Goal: Information Seeking & Learning: Find specific fact

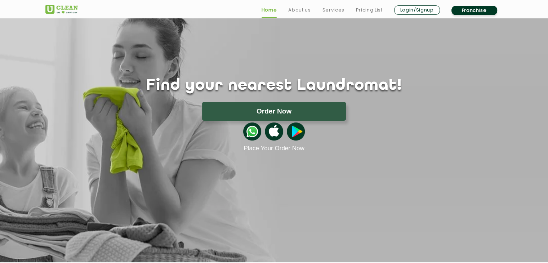
scroll to position [23, 0]
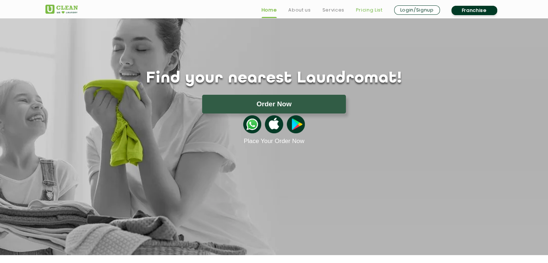
click at [370, 12] on link "Pricing List" at bounding box center [369, 10] width 27 height 9
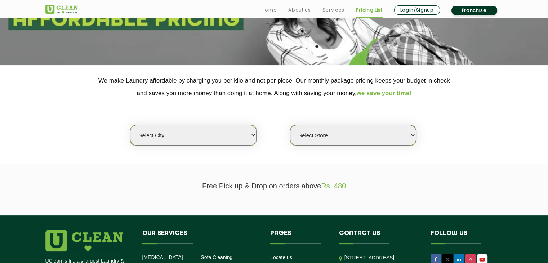
scroll to position [103, 0]
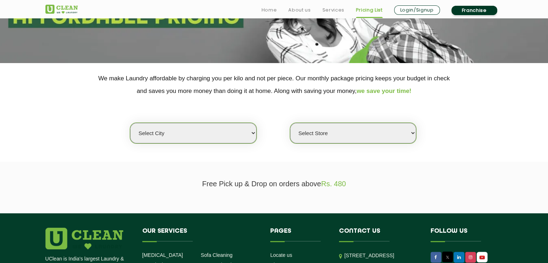
click at [248, 132] on select "Select city [GEOGRAPHIC_DATA] [GEOGRAPHIC_DATA] [GEOGRAPHIC_DATA] [GEOGRAPHIC_D…" at bounding box center [193, 133] width 126 height 21
select select "204"
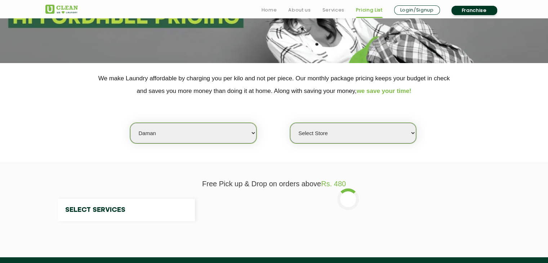
click at [166, 139] on select "Select city [GEOGRAPHIC_DATA] [GEOGRAPHIC_DATA] [GEOGRAPHIC_DATA] [GEOGRAPHIC_D…" at bounding box center [193, 133] width 126 height 21
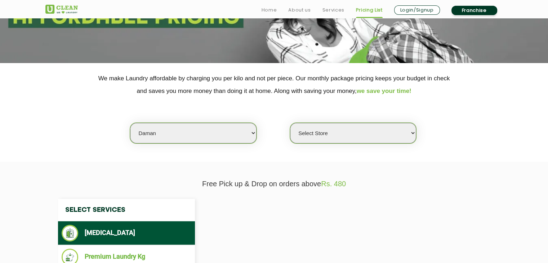
select select "0"
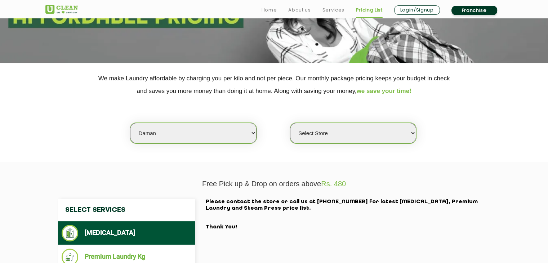
select select "149"
click at [130, 123] on select "Select city [GEOGRAPHIC_DATA] [GEOGRAPHIC_DATA] [GEOGRAPHIC_DATA] [GEOGRAPHIC_D…" at bounding box center [193, 133] width 126 height 21
select select "0"
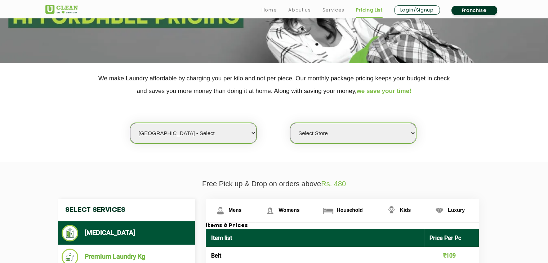
click at [253, 134] on select "Select city [GEOGRAPHIC_DATA] [GEOGRAPHIC_DATA] [GEOGRAPHIC_DATA] [GEOGRAPHIC_D…" at bounding box center [193, 133] width 126 height 21
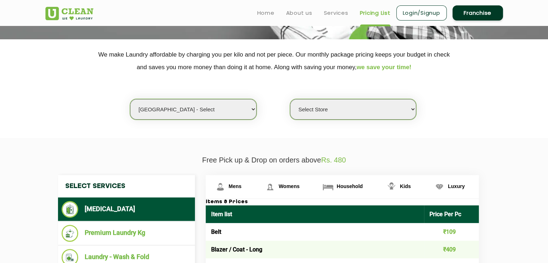
scroll to position [124, 0]
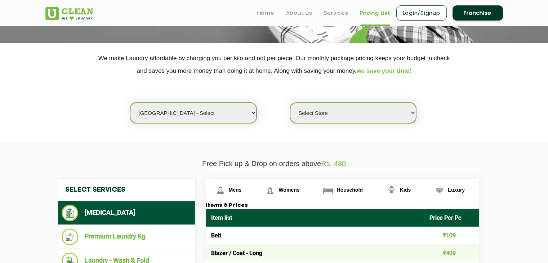
click at [411, 114] on select "Select Store UClean Select Bandra" at bounding box center [353, 113] width 126 height 21
click at [454, 128] on section "We make Laundry affordable by charging you per kilo and not per piece. Our mont…" at bounding box center [274, 92] width 548 height 99
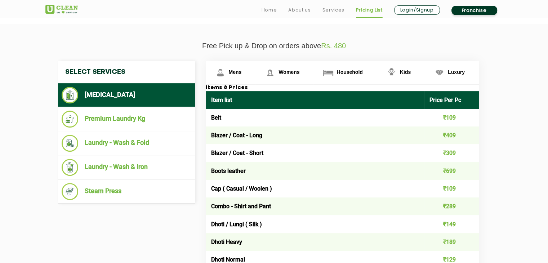
scroll to position [242, 0]
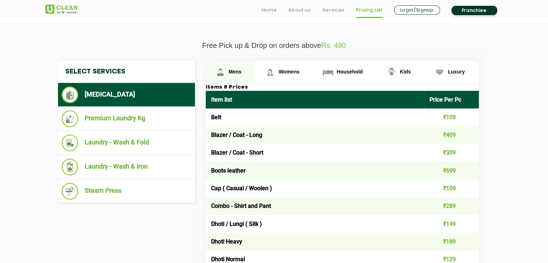
click at [233, 71] on span "Mens" at bounding box center [235, 72] width 13 height 6
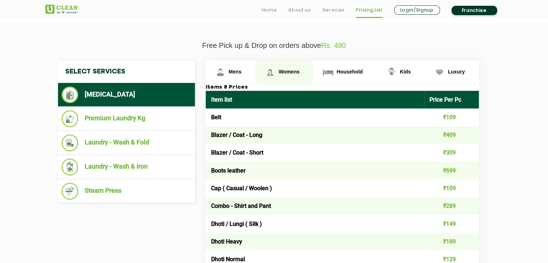
click at [294, 74] on link "Womens" at bounding box center [284, 72] width 58 height 23
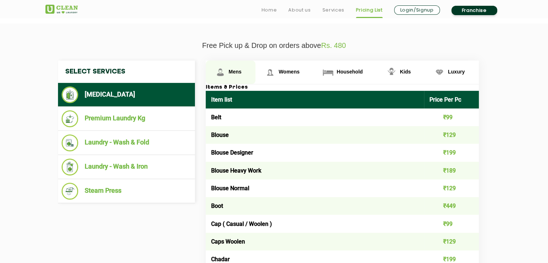
click at [238, 70] on span "Mens" at bounding box center [235, 72] width 13 height 6
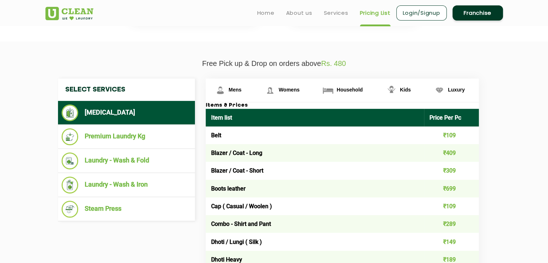
scroll to position [223, 0]
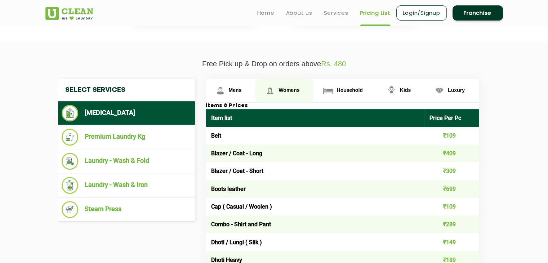
click at [289, 89] on span "Womens" at bounding box center [289, 90] width 21 height 6
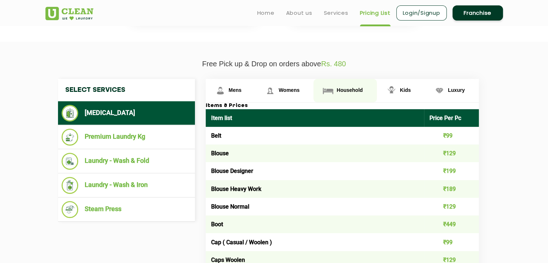
click at [337, 91] on span "Household" at bounding box center [350, 90] width 26 height 6
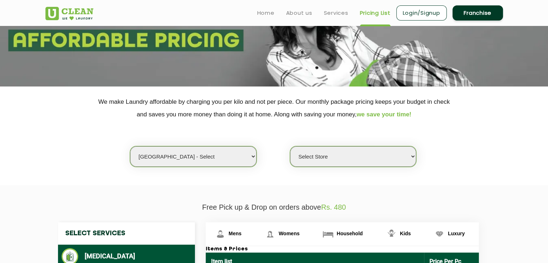
scroll to position [80, 0]
click at [409, 160] on select "Select Store UClean Select Bandra" at bounding box center [353, 157] width 126 height 21
click at [238, 154] on select "Select city [GEOGRAPHIC_DATA] [GEOGRAPHIC_DATA] [GEOGRAPHIC_DATA] [GEOGRAPHIC_D…" at bounding box center [193, 157] width 126 height 21
select select "37"
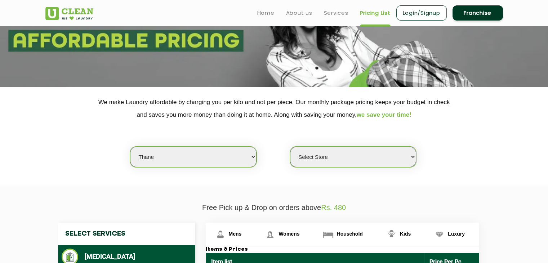
click at [130, 147] on select "Select city [GEOGRAPHIC_DATA] [GEOGRAPHIC_DATA] [GEOGRAPHIC_DATA] [GEOGRAPHIC_D…" at bounding box center [193, 157] width 126 height 21
select select "0"
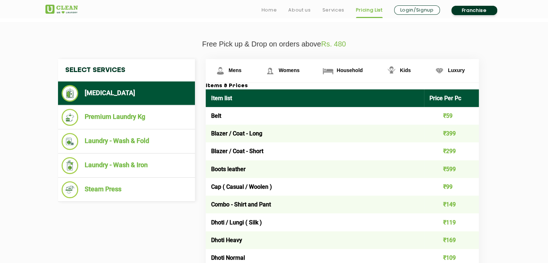
scroll to position [244, 0]
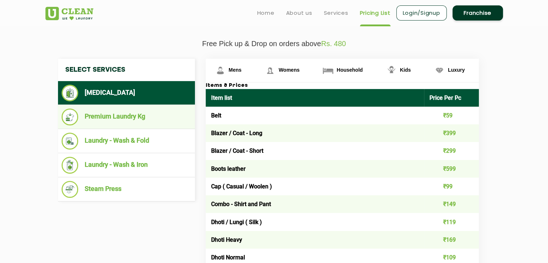
click at [133, 115] on li "Premium Laundry Kg" at bounding box center [127, 116] width 130 height 17
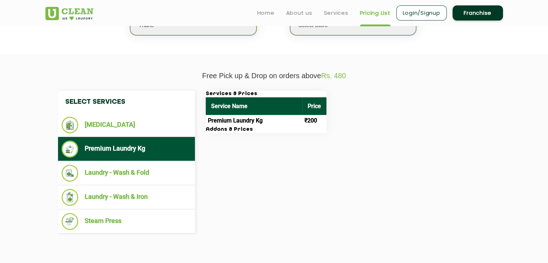
scroll to position [193, 0]
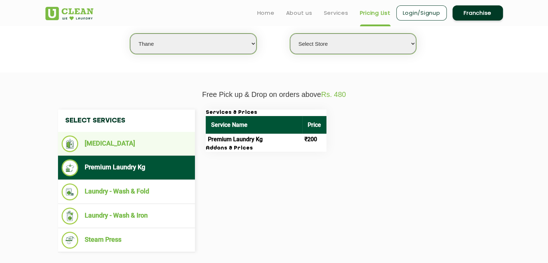
click at [117, 141] on li "[MEDICAL_DATA]" at bounding box center [127, 143] width 130 height 17
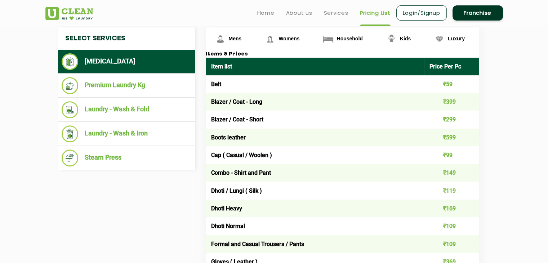
scroll to position [271, 0]
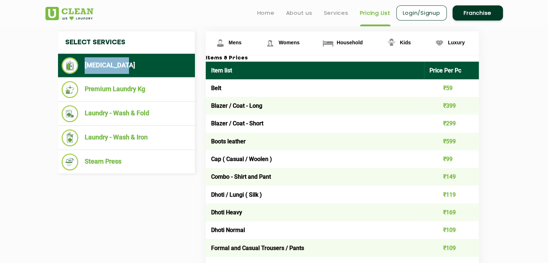
drag, startPoint x: 124, startPoint y: 62, endPoint x: 86, endPoint y: 65, distance: 37.9
click at [86, 65] on li "[MEDICAL_DATA]" at bounding box center [127, 65] width 130 height 17
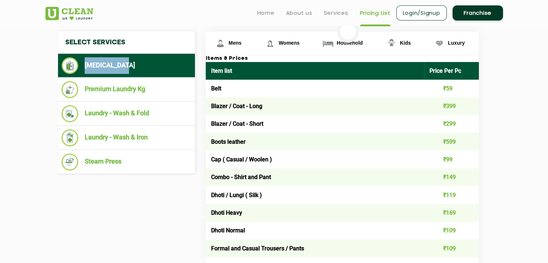
copy li "[MEDICAL_DATA]"
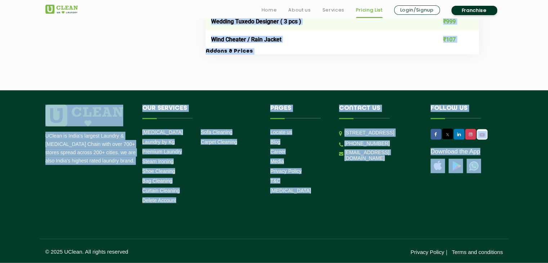
scroll to position [1569, 0]
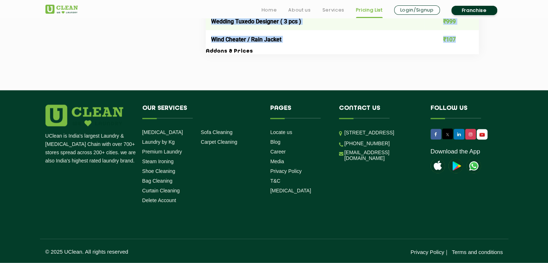
drag, startPoint x: 208, startPoint y: 87, endPoint x: 464, endPoint y: 39, distance: 260.6
copy tbody "Lore ₹55 Ipsumd / Sita - Cons ₹589 Adipis / Elit - Seddo ₹161 Eiusm tempori ₹76…"
drag, startPoint x: 209, startPoint y: 63, endPoint x: 466, endPoint y: 41, distance: 258.6
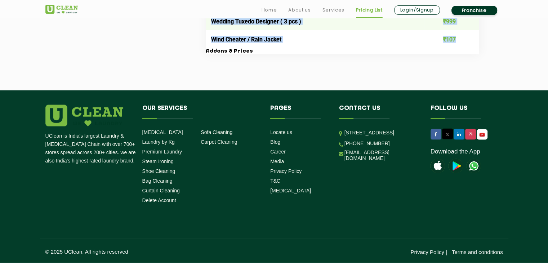
copy table "Lore ipsu Dolor Sit Am Cons ₹85 Adipis / Elit - Sedd ₹572 Eiusmo / Temp - Incid…"
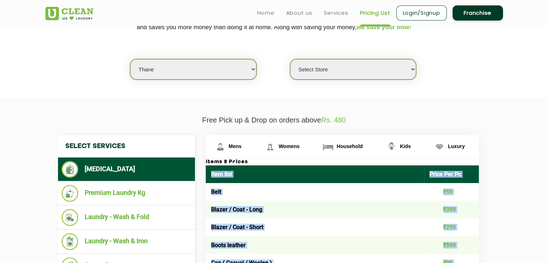
scroll to position [167, 0]
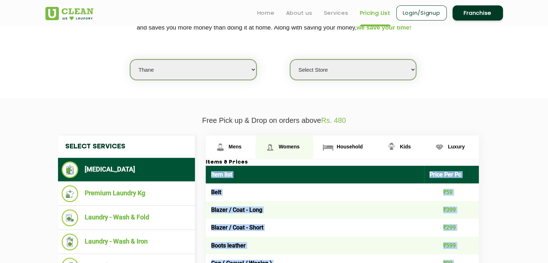
click at [286, 149] on span "Womens" at bounding box center [289, 147] width 21 height 6
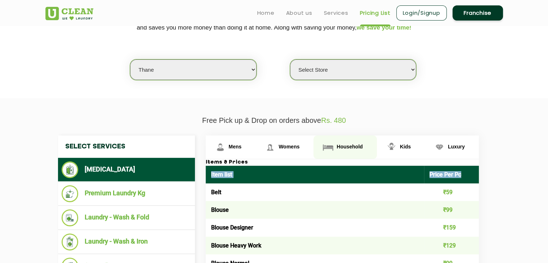
click at [344, 144] on span "Household" at bounding box center [350, 147] width 26 height 6
